Goal: Find specific fact: Find specific fact

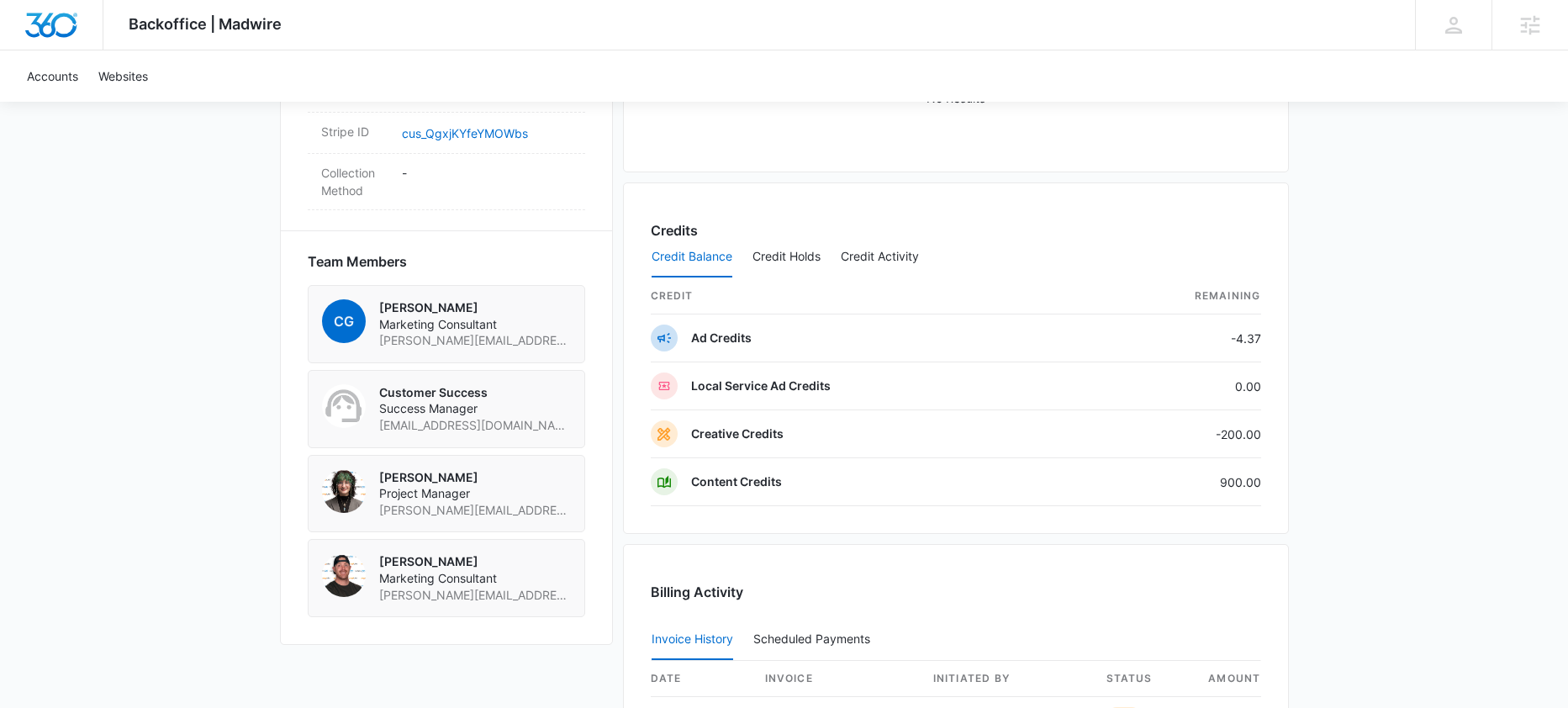
scroll to position [1490, 0]
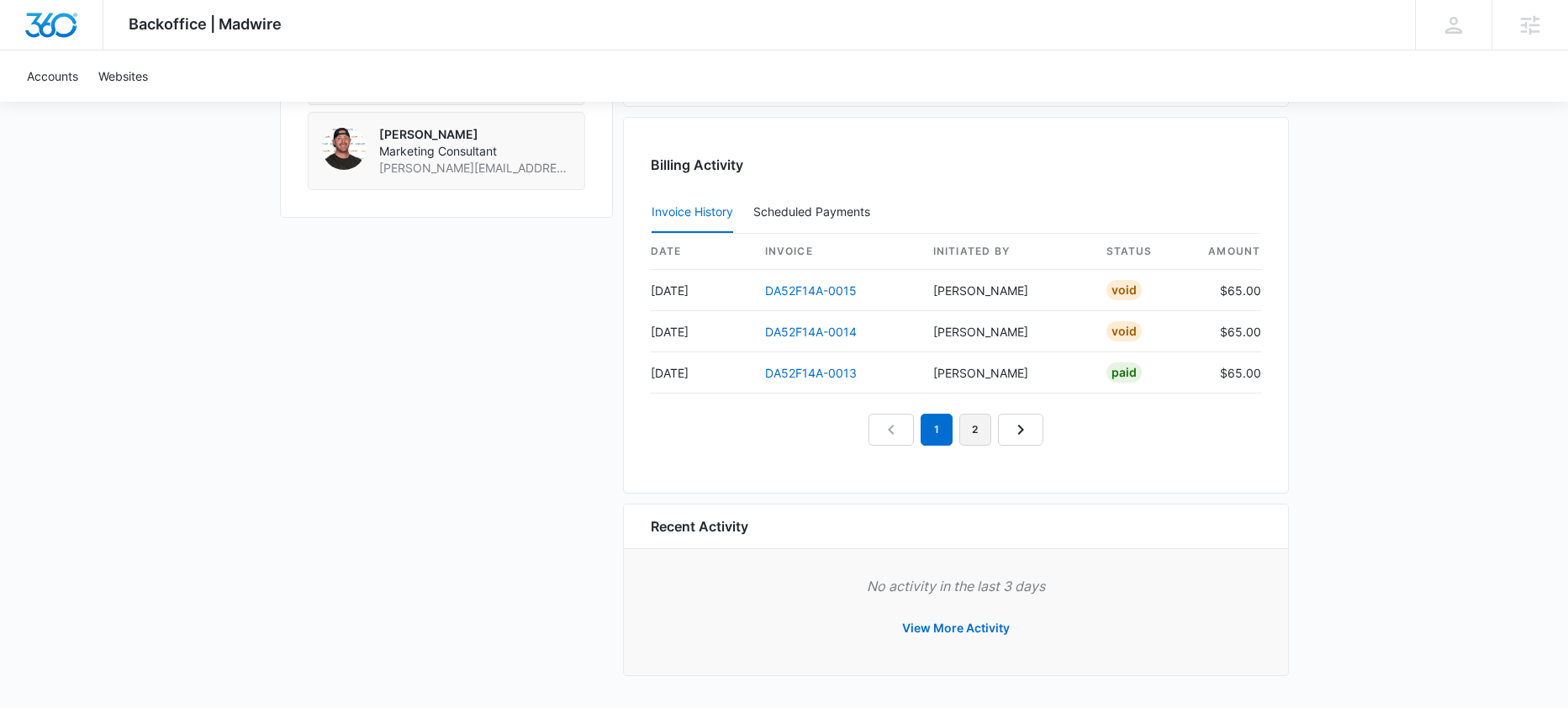
click at [964, 399] on div "date invoice Initiated By status amount [DATE] DA52F14A-0015 [PERSON_NAME] Void…" at bounding box center [956, 340] width 611 height 212
click at [979, 438] on link "2" at bounding box center [975, 430] width 32 height 32
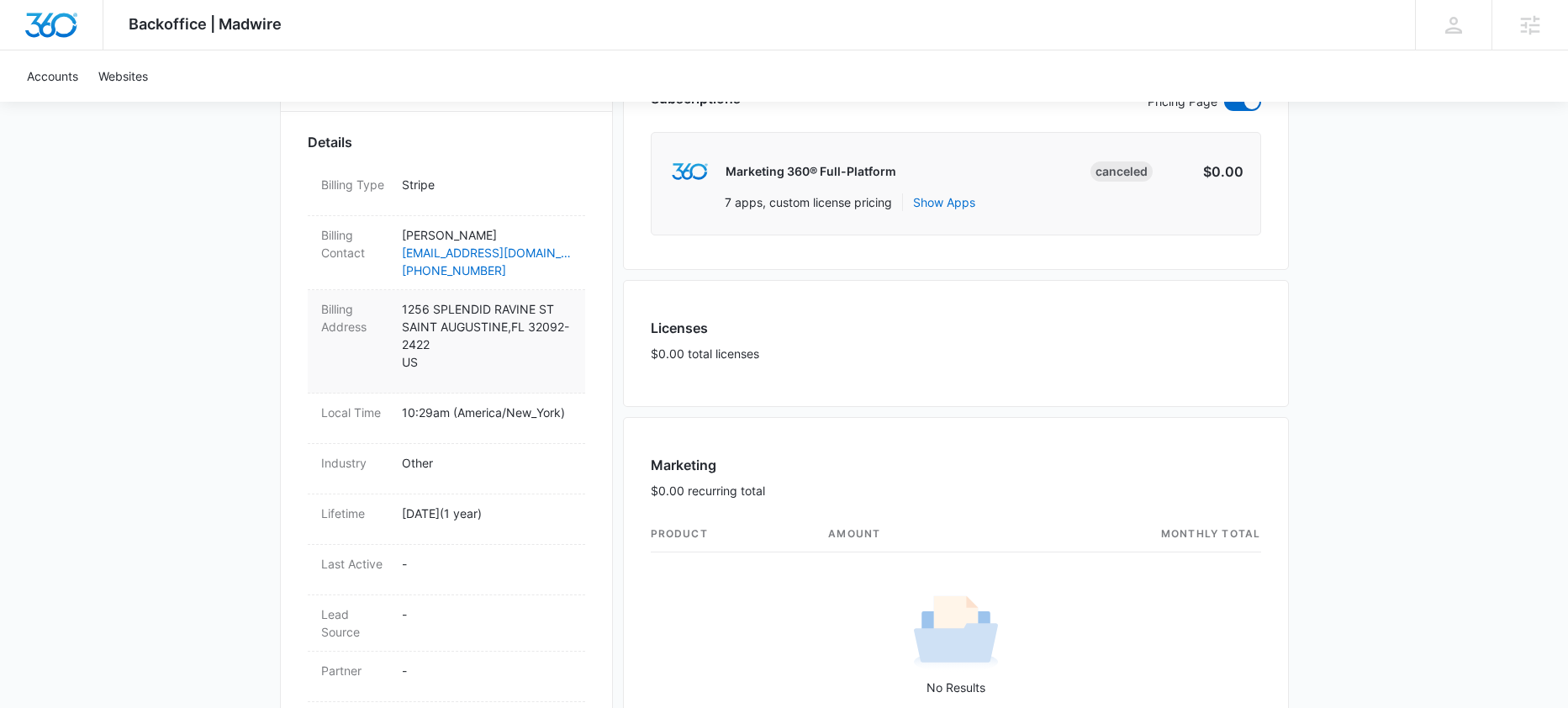
scroll to position [0, 0]
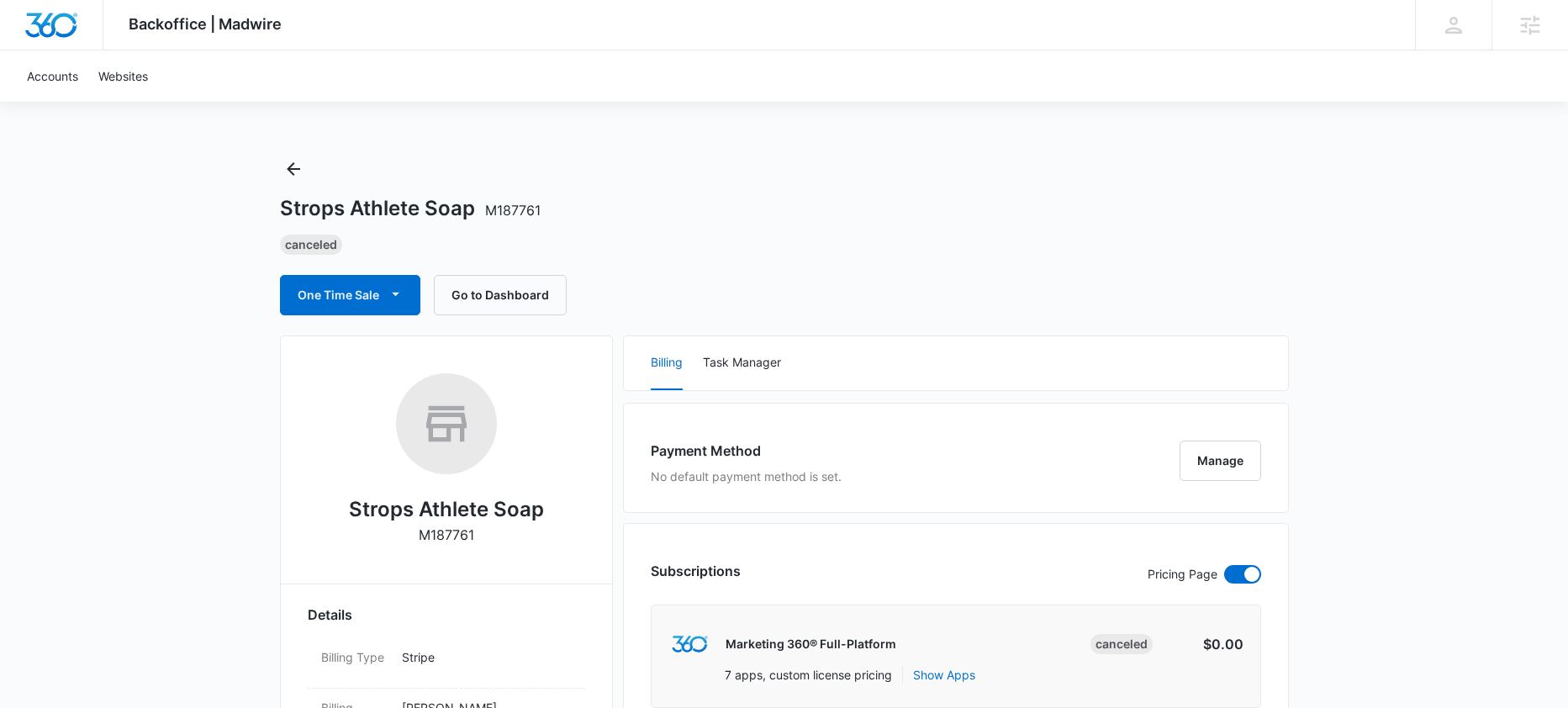
click at [454, 546] on div "Strops Athlete Soap M187761" at bounding box center [446, 465] width 277 height 183
click at [453, 540] on p "M187761" at bounding box center [446, 535] width 56 height 20
copy p "M187761"
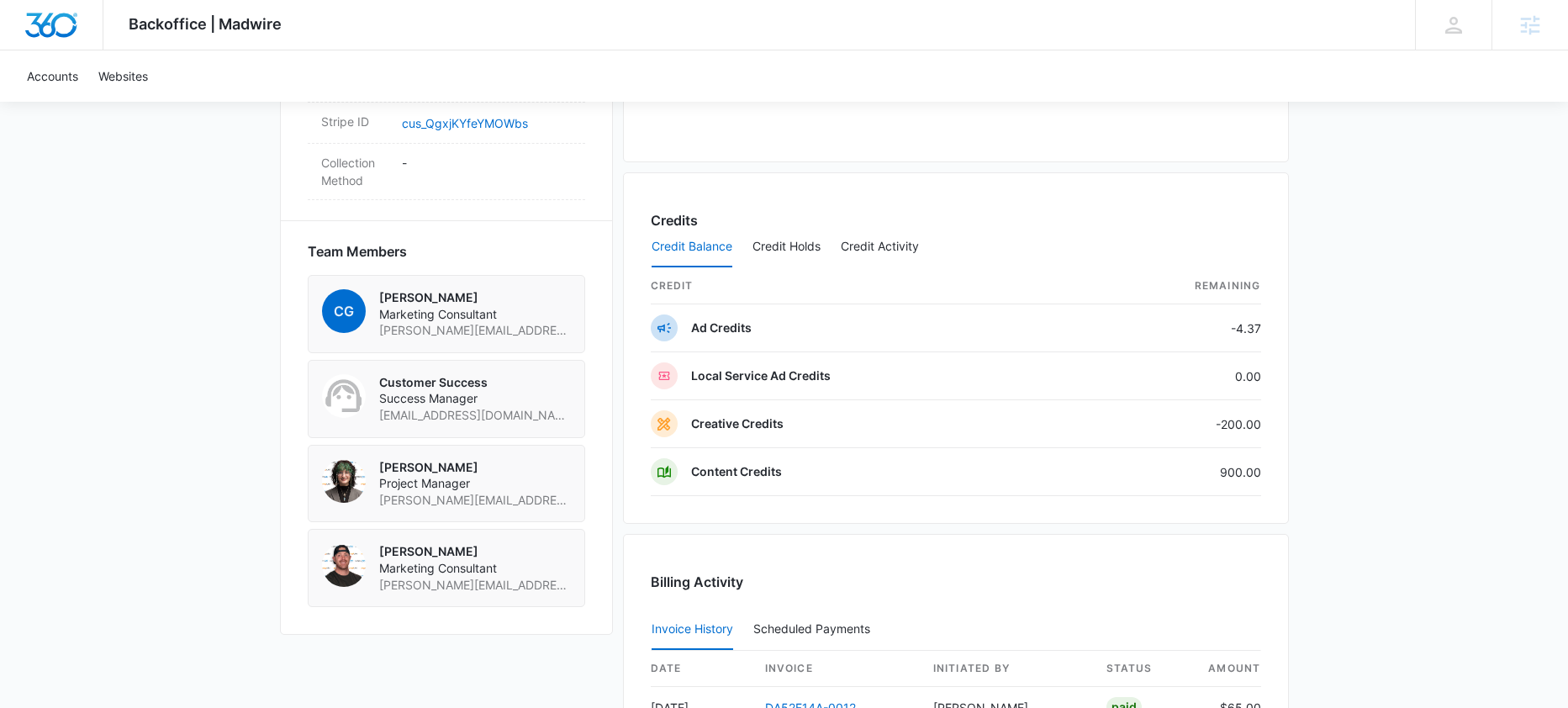
scroll to position [993, 0]
